Goal: Transaction & Acquisition: Purchase product/service

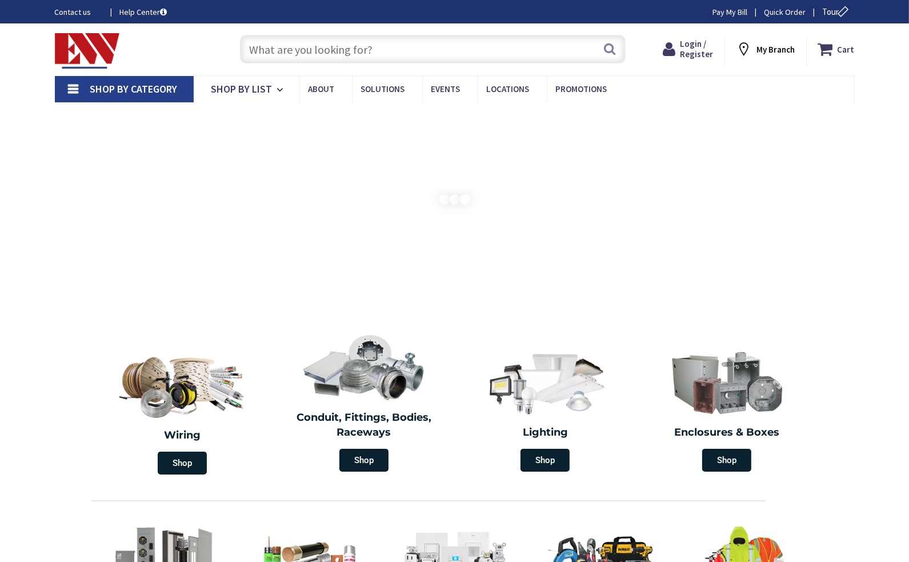
click at [468, 43] on input "text" at bounding box center [433, 49] width 386 height 29
paste input "609"
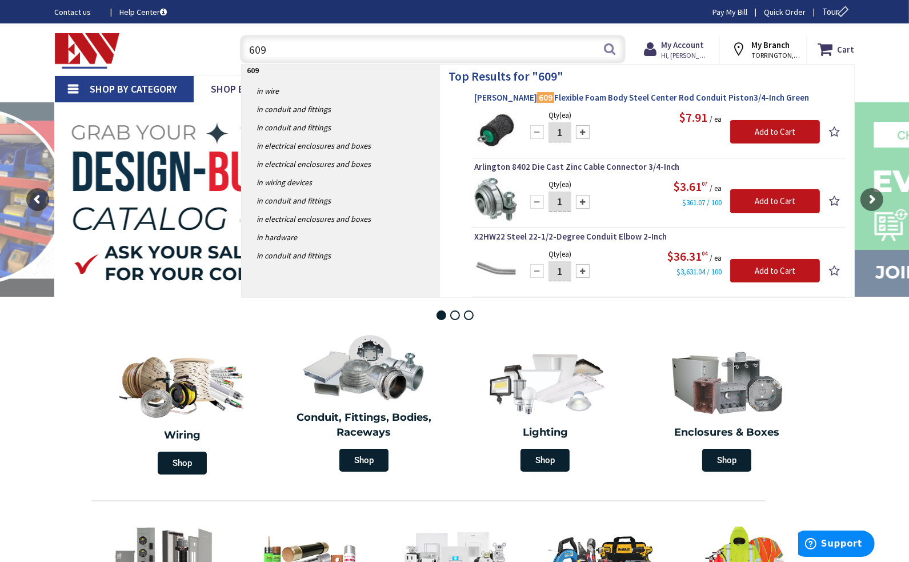
type input "609"
click at [478, 99] on span "[PERSON_NAME] 609 Flexible Foam Body Steel Center Rod Conduit Piston3/4-Inch Gr…" at bounding box center [658, 97] width 369 height 11
